Goal: Task Accomplishment & Management: Use online tool/utility

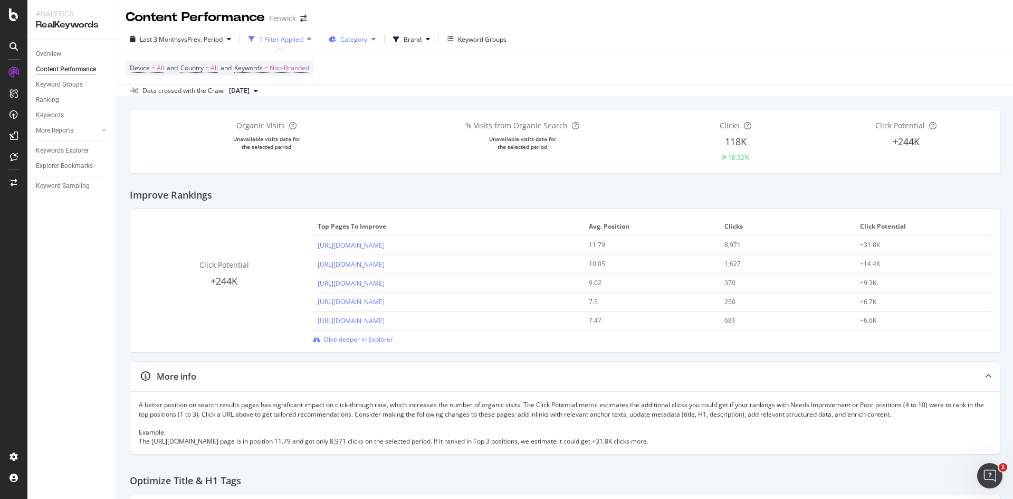
click at [336, 35] on span at bounding box center [335, 39] width 12 height 9
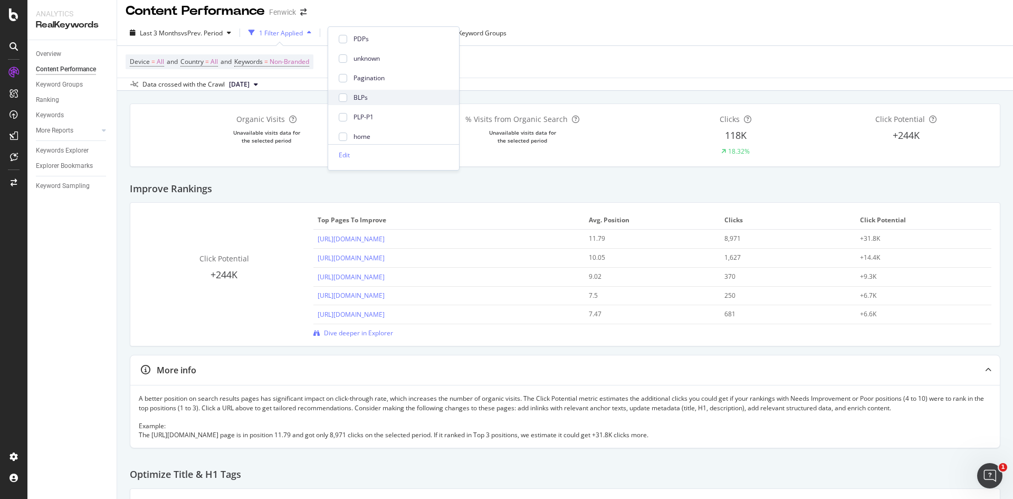
scroll to position [5, 0]
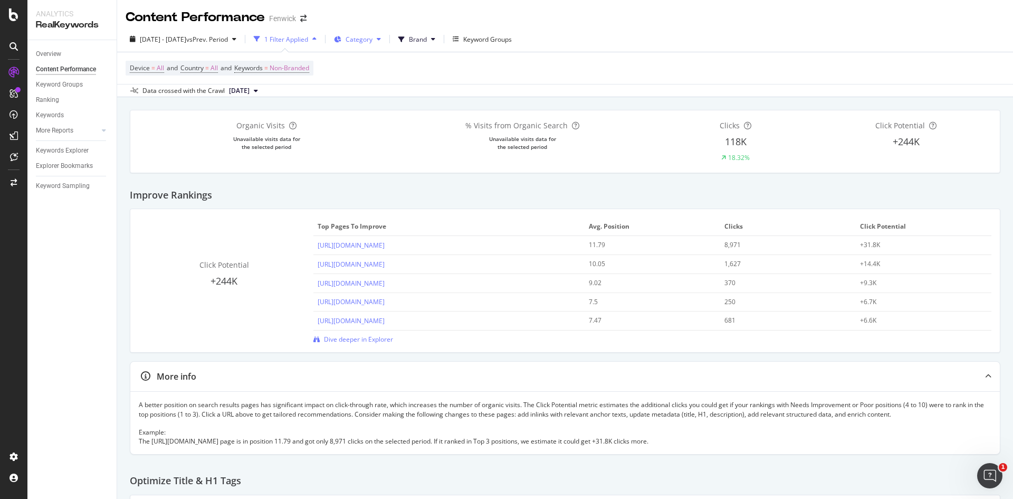
click at [346, 35] on span at bounding box center [340, 39] width 12 height 9
click at [377, 173] on div "Edit" at bounding box center [373, 175] width 11 height 9
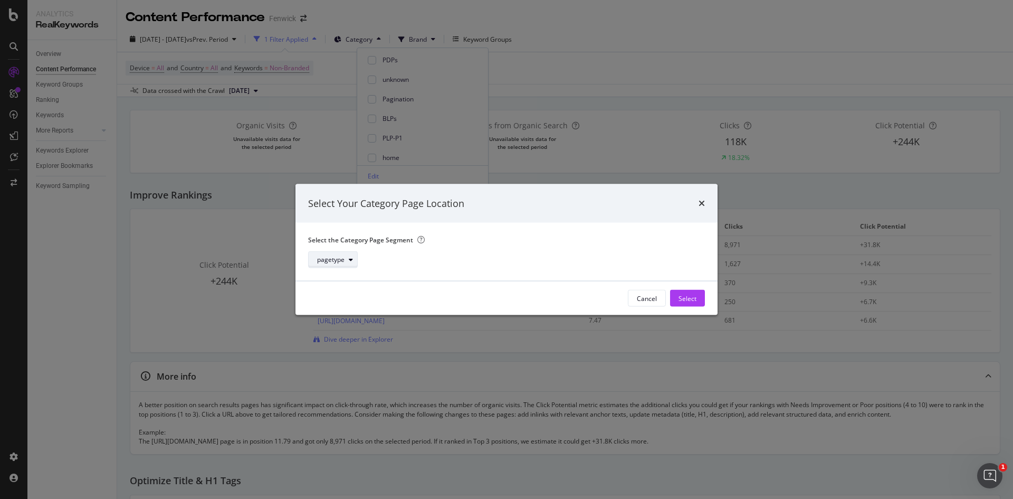
click at [349, 257] on icon "modal" at bounding box center [351, 259] width 4 height 6
click at [353, 274] on div "Breadcrumb Tree" at bounding box center [347, 277] width 52 height 9
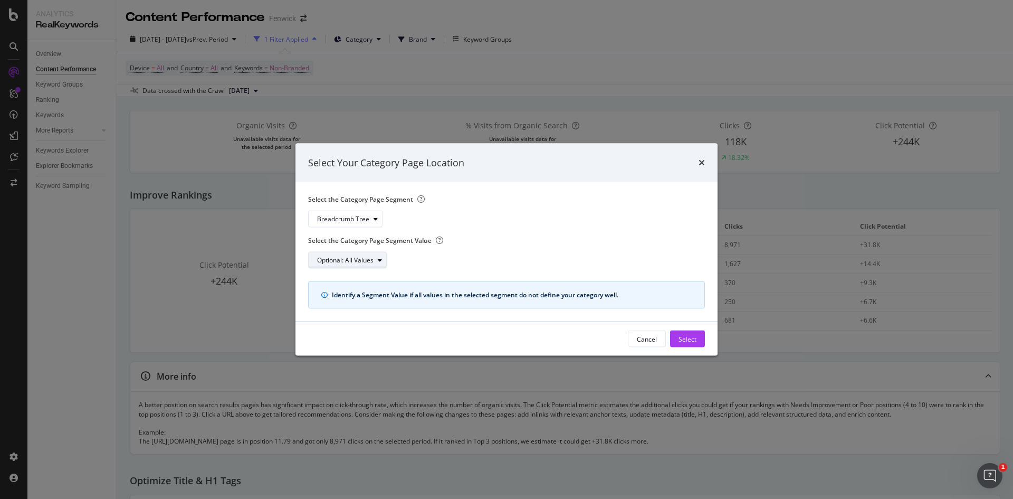
click at [353, 261] on div "Optional: All Values" at bounding box center [345, 260] width 56 height 6
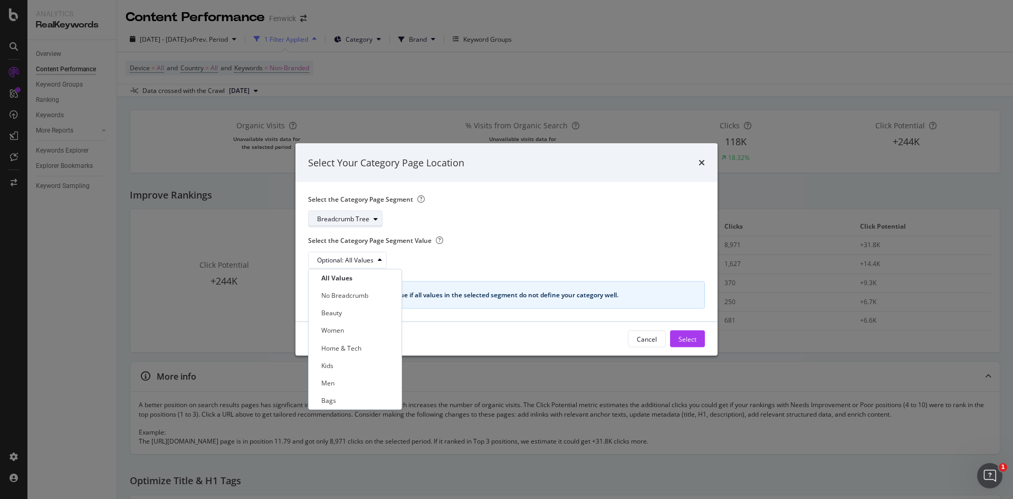
click at [365, 218] on div "Breadcrumb Tree" at bounding box center [343, 219] width 52 height 6
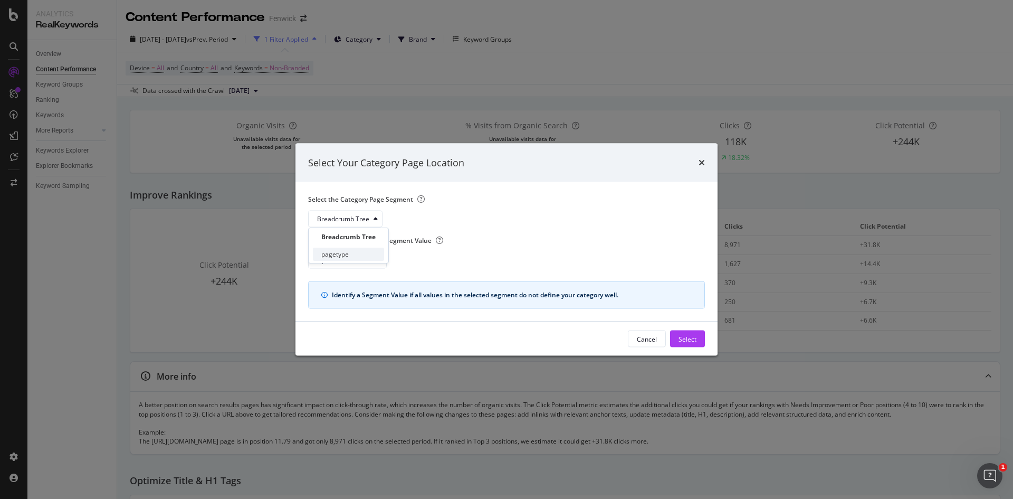
click at [351, 251] on div "pagetype" at bounding box center [348, 253] width 71 height 13
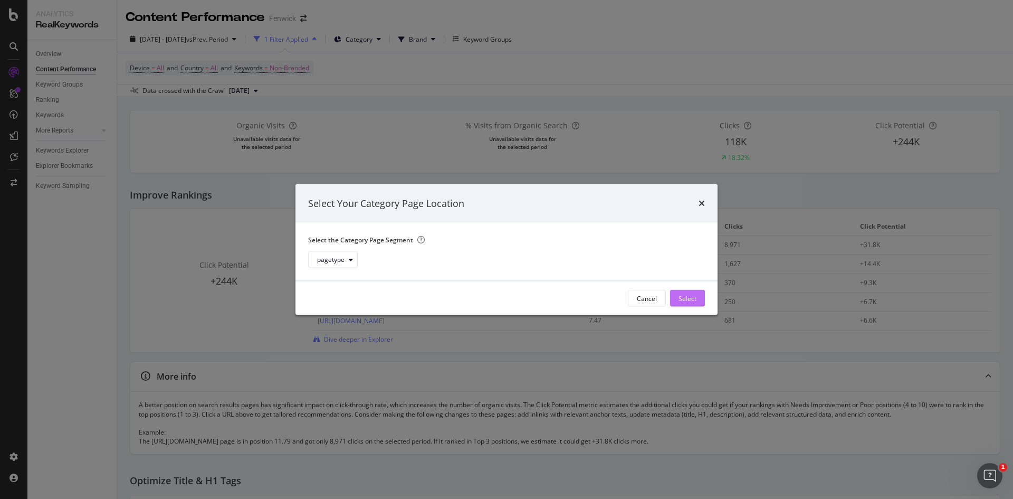
click at [684, 294] on div "Select" at bounding box center [687, 297] width 18 height 9
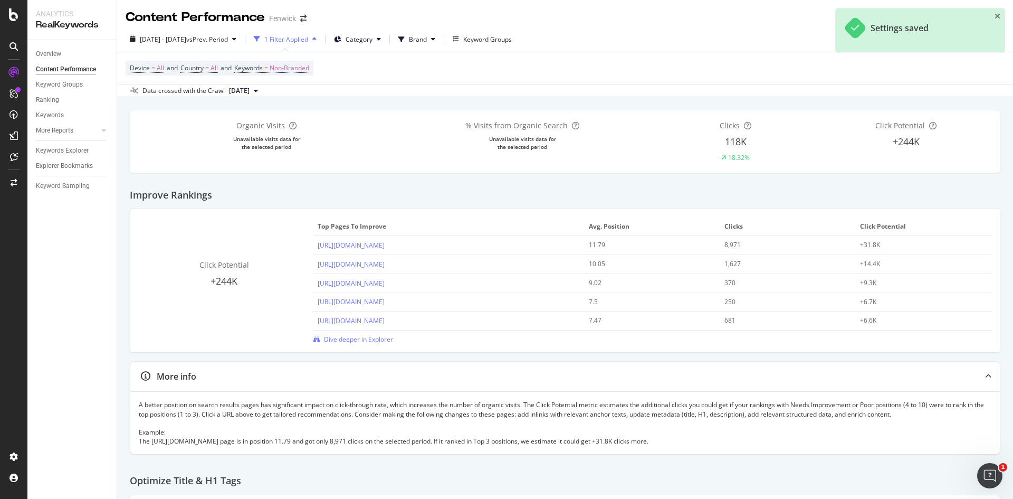
click at [308, 35] on div "1 Filter Applied" at bounding box center [286, 39] width 44 height 9
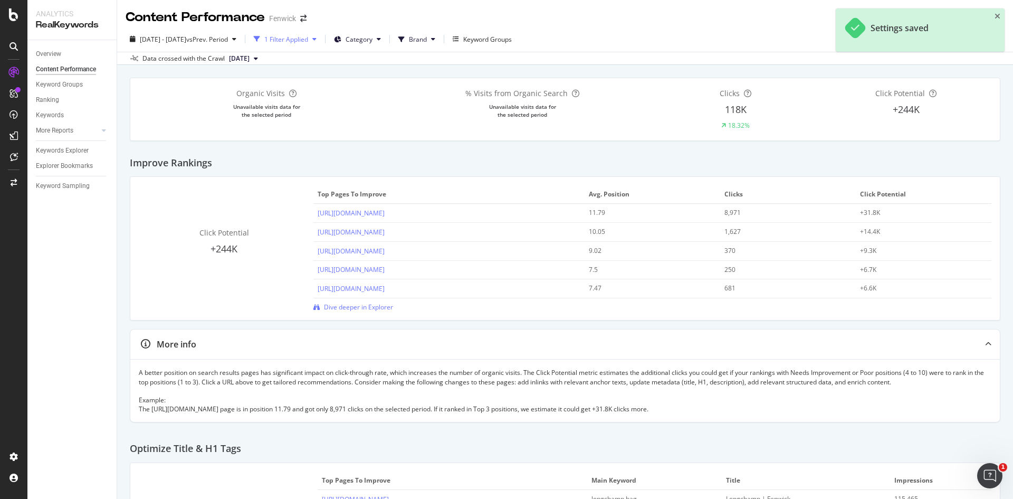
click at [308, 35] on div "1 Filter Applied" at bounding box center [286, 39] width 44 height 9
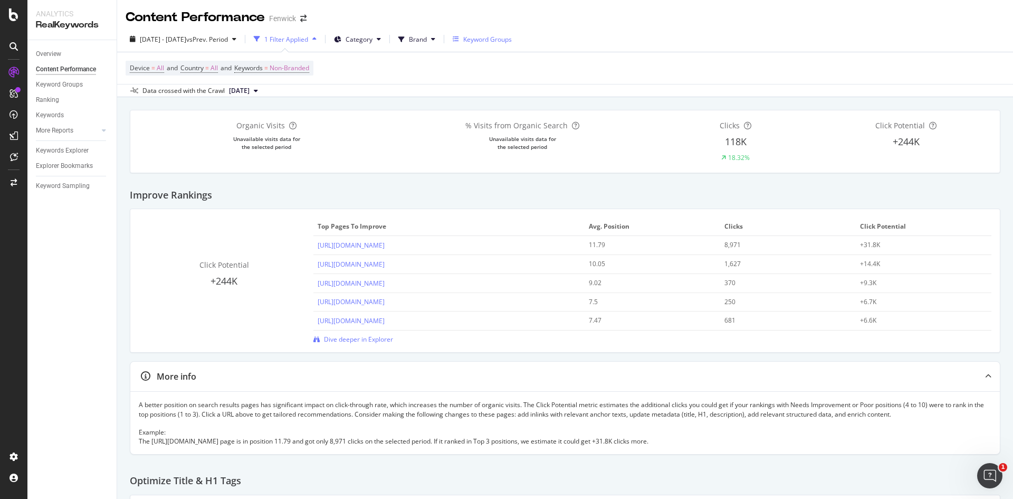
click at [484, 34] on div "Keyword Groups" at bounding box center [482, 39] width 59 height 16
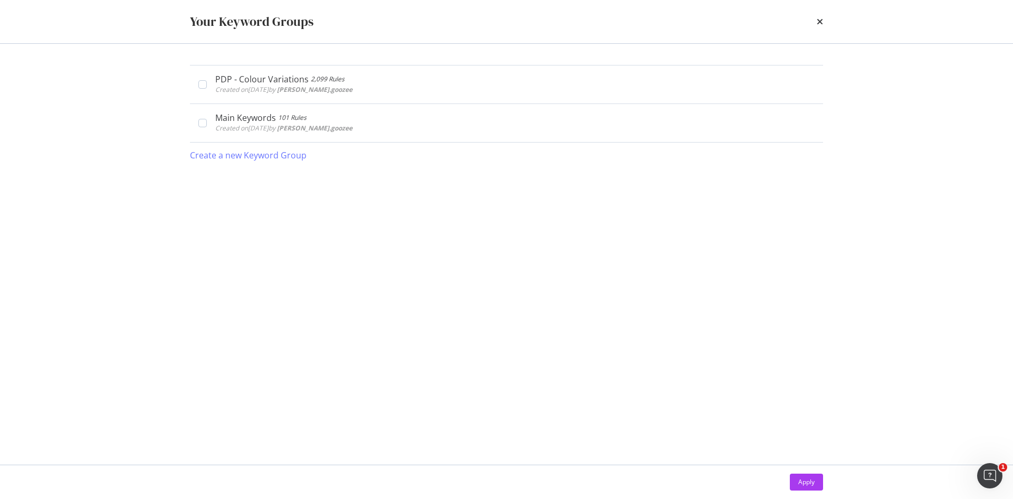
click at [815, 24] on div "Your Keyword Groups" at bounding box center [506, 22] width 633 height 18
click at [822, 19] on icon "times" at bounding box center [820, 21] width 6 height 8
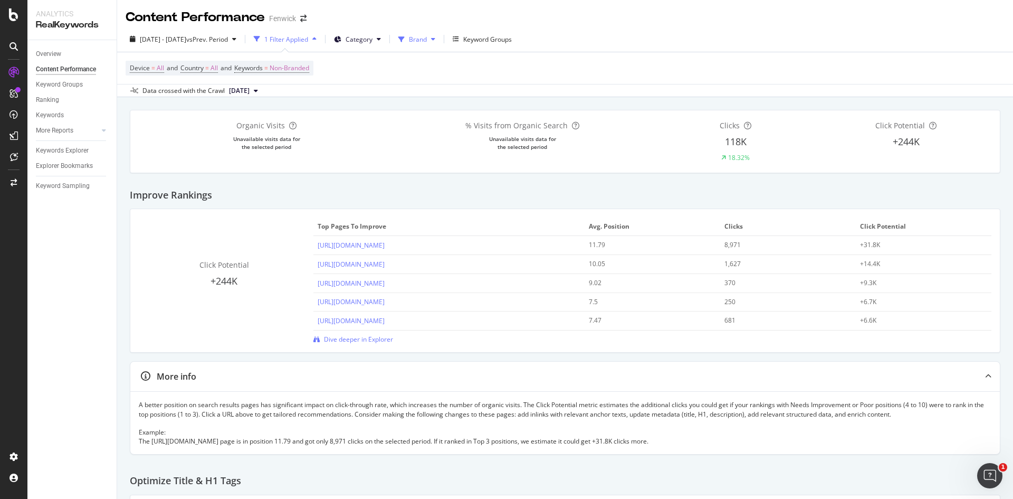
click at [427, 42] on span "Brand" at bounding box center [418, 39] width 18 height 9
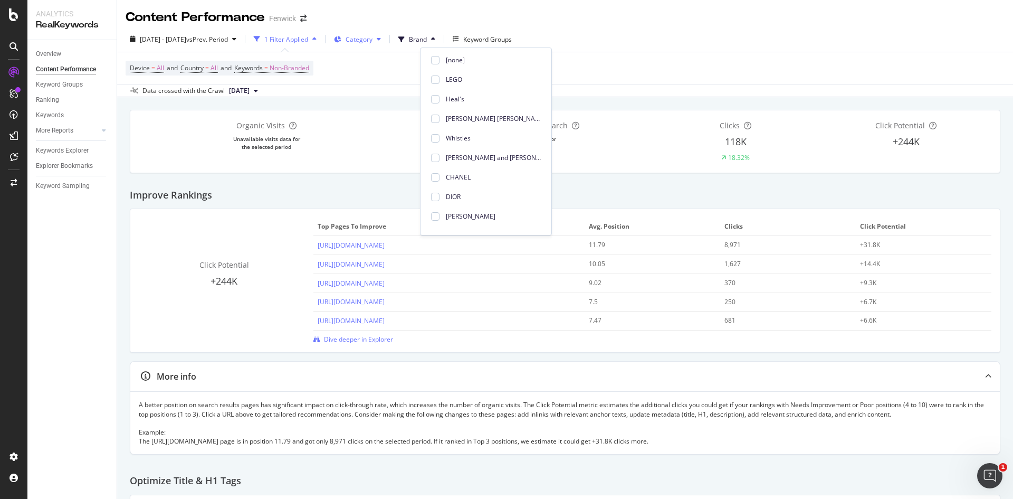
click at [372, 40] on span "Category" at bounding box center [359, 39] width 27 height 9
